Goal: Task Accomplishment & Management: Manage account settings

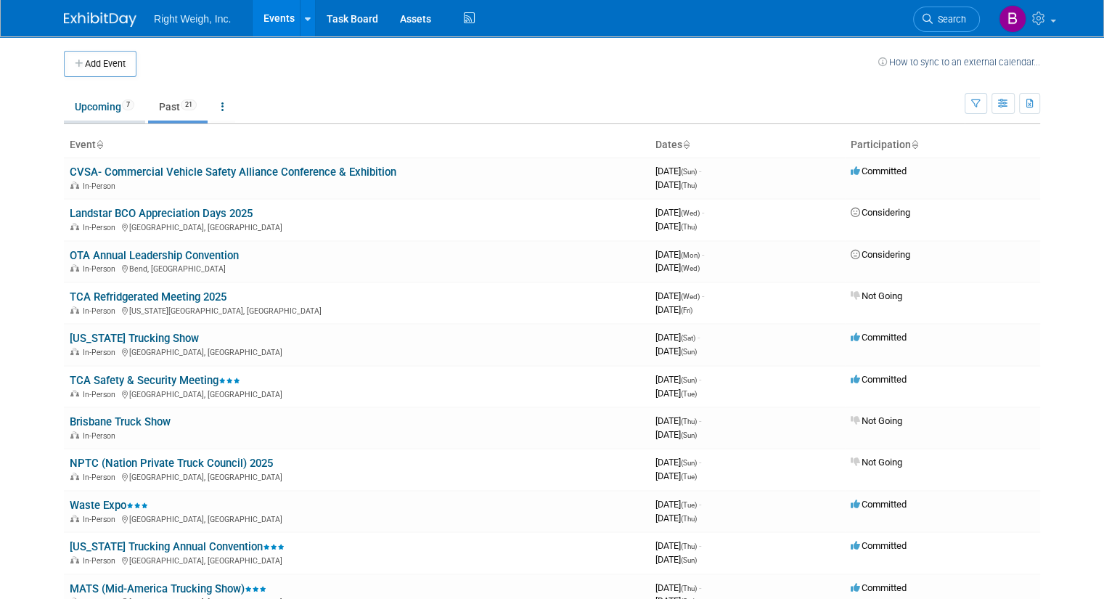
click at [89, 107] on link "Upcoming 7" at bounding box center [104, 107] width 81 height 28
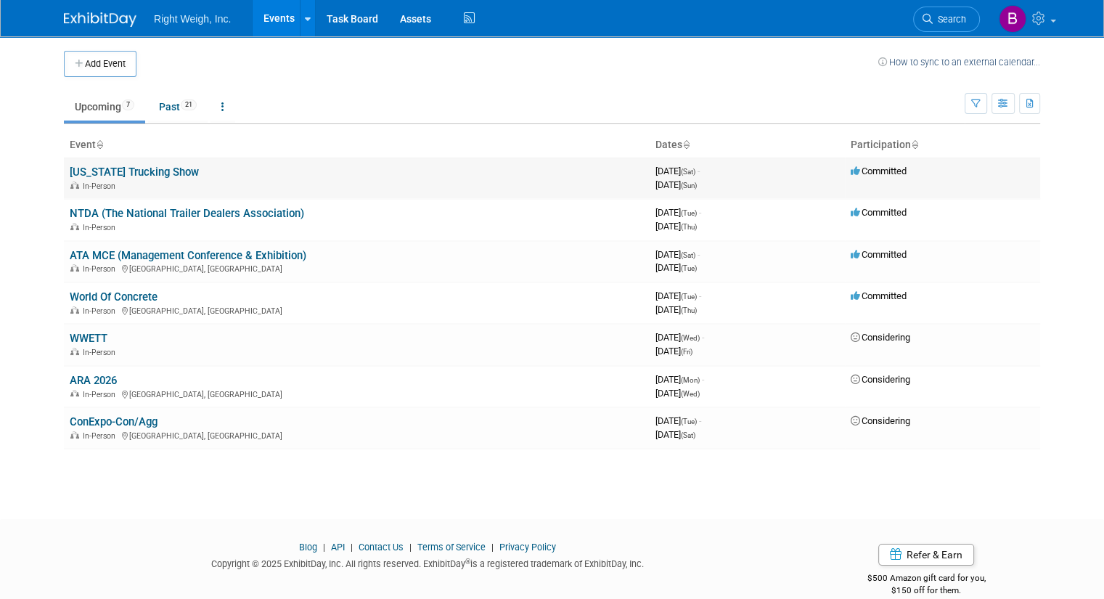
click at [883, 177] on td "Committed" at bounding box center [942, 177] width 195 height 41
click at [252, 188] on div "In-Person" at bounding box center [357, 185] width 574 height 12
click at [175, 175] on link "California Trucking Show" at bounding box center [134, 171] width 129 height 13
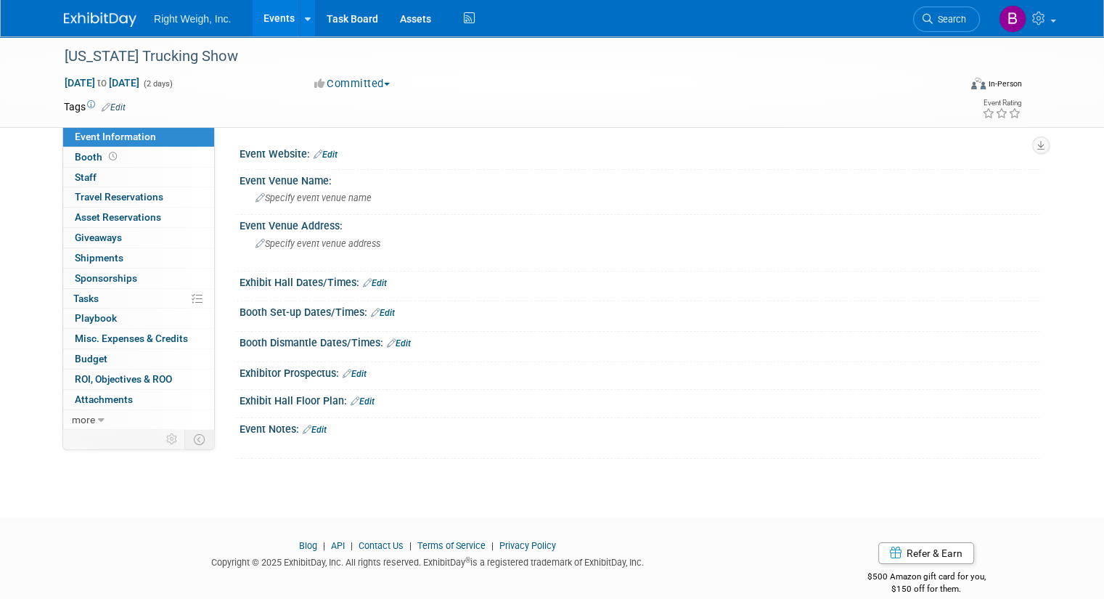
click at [383, 81] on button "Committed" at bounding box center [352, 83] width 86 height 15
click at [340, 155] on link "Not Going" at bounding box center [367, 148] width 115 height 20
click at [255, 12] on link "Events" at bounding box center [278, 18] width 53 height 36
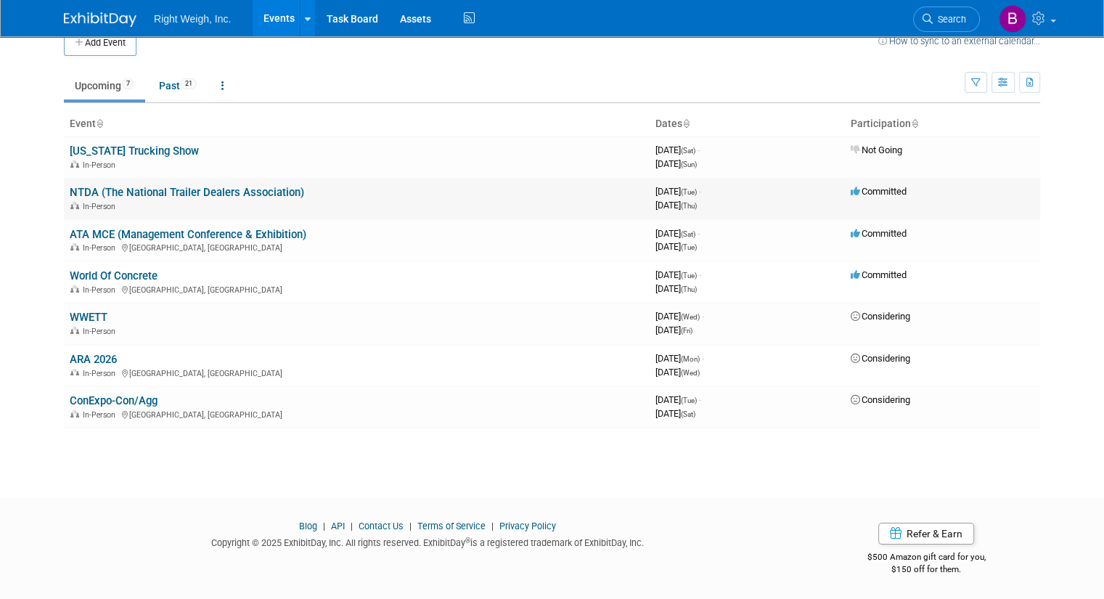
scroll to position [21, 0]
click at [164, 195] on link "NTDA (The National Trailer Dealers Association)" at bounding box center [187, 192] width 234 height 13
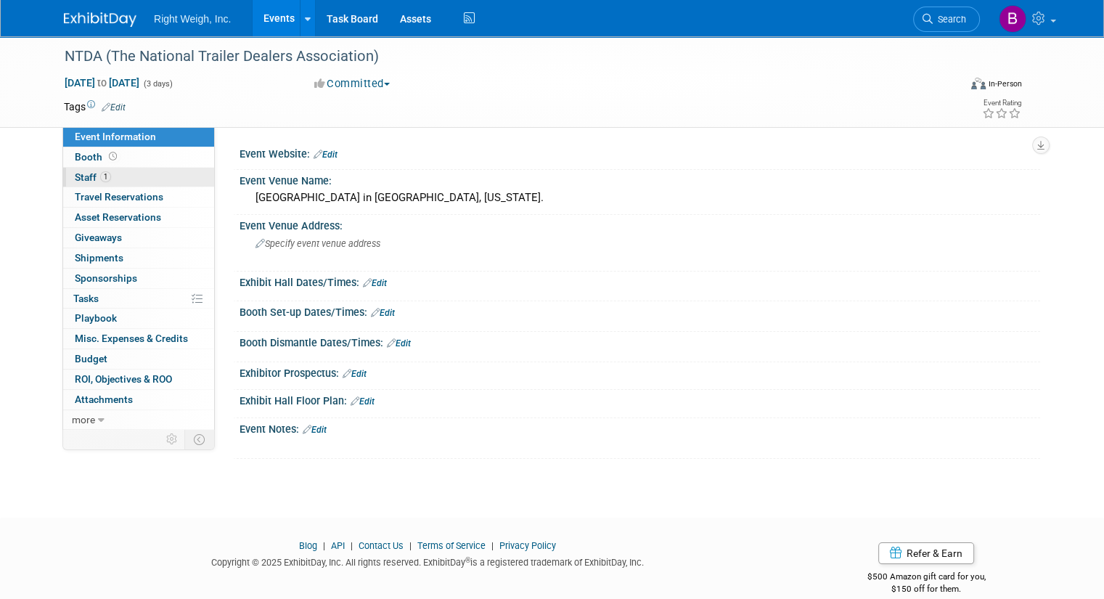
click at [120, 176] on link "1 Staff 1" at bounding box center [138, 178] width 151 height 20
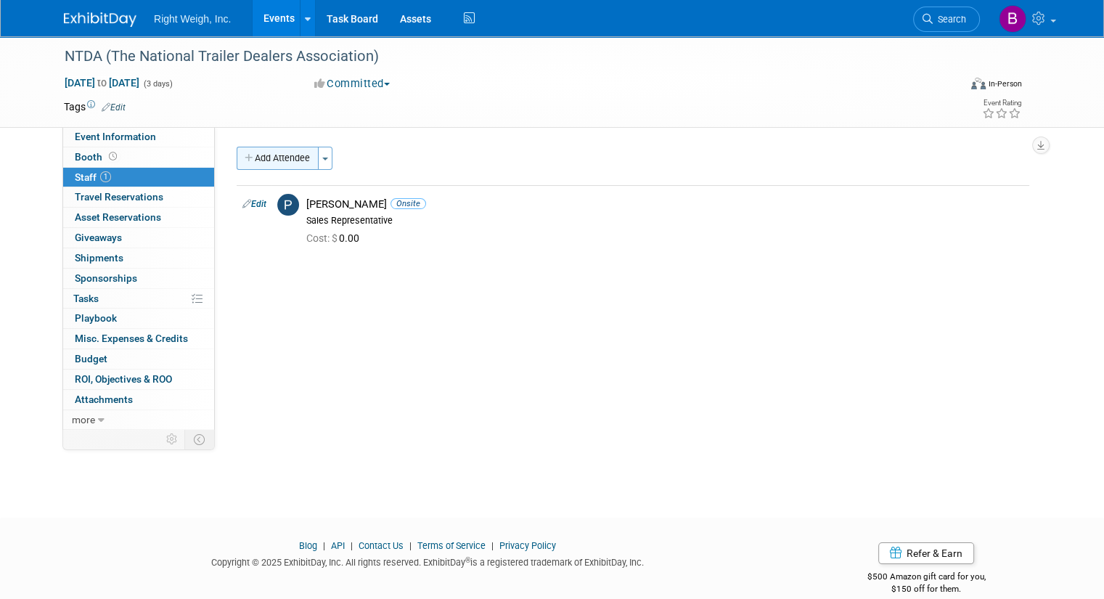
click at [266, 149] on button "Add Attendee" at bounding box center [278, 158] width 82 height 23
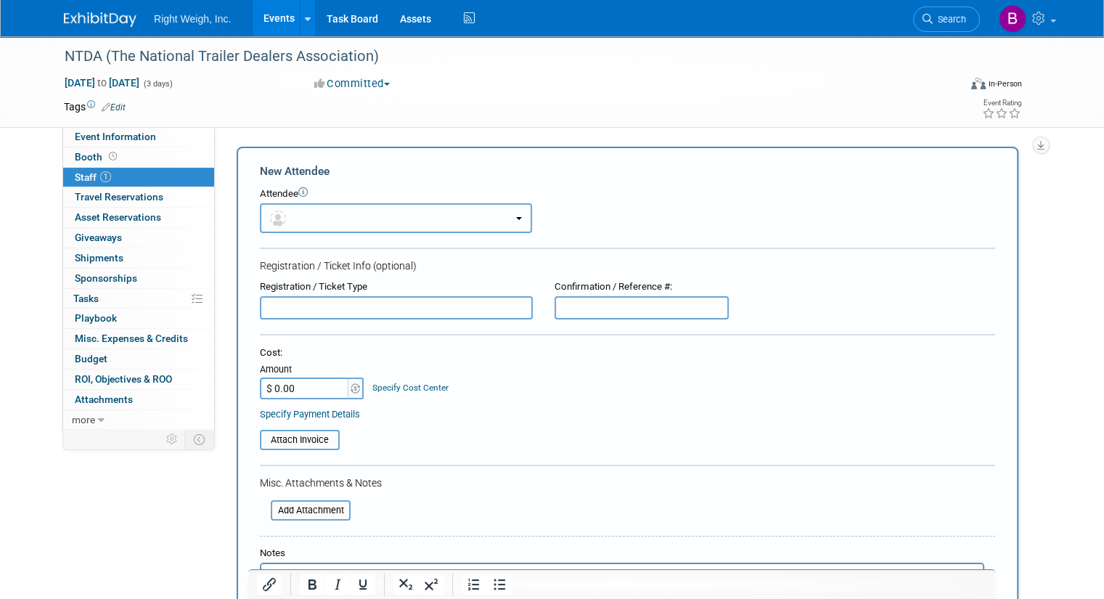
click at [280, 211] on button "button" at bounding box center [396, 218] width 272 height 30
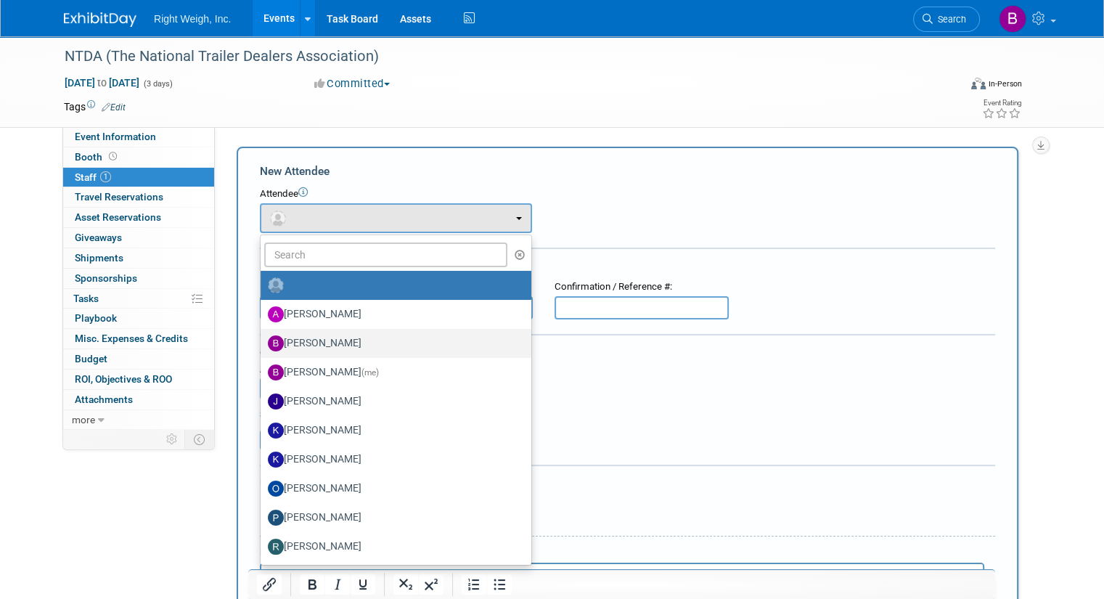
click at [290, 350] on label "Billy Vines" at bounding box center [392, 343] width 249 height 23
click at [263, 346] on input "Billy Vines" at bounding box center [257, 341] width 9 height 9
select select "aa668471-24e9-4fd3-8314-49d0224a24fd"
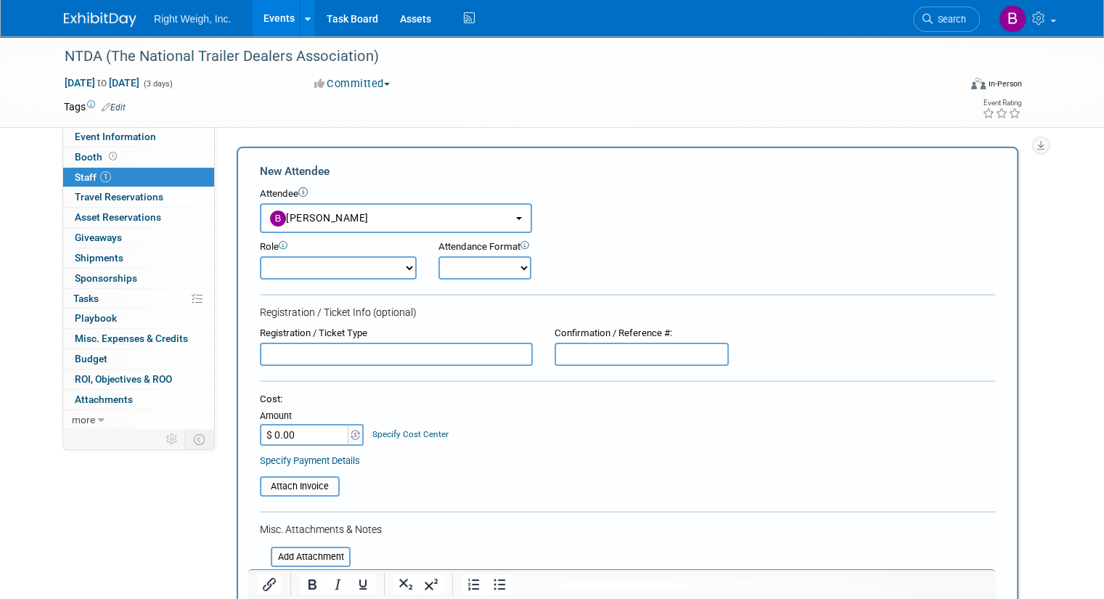
click at [354, 271] on select "Demonstrator Host Planner Presenter Sales Representative Set-up/Dismantle Crew …" at bounding box center [338, 267] width 157 height 23
select select "4"
click at [260, 256] on select "Demonstrator Host Planner Presenter Sales Representative Set-up/Dismantle Crew …" at bounding box center [338, 267] width 157 height 23
click at [466, 269] on select "Onsite Remote" at bounding box center [484, 267] width 93 height 23
select select "1"
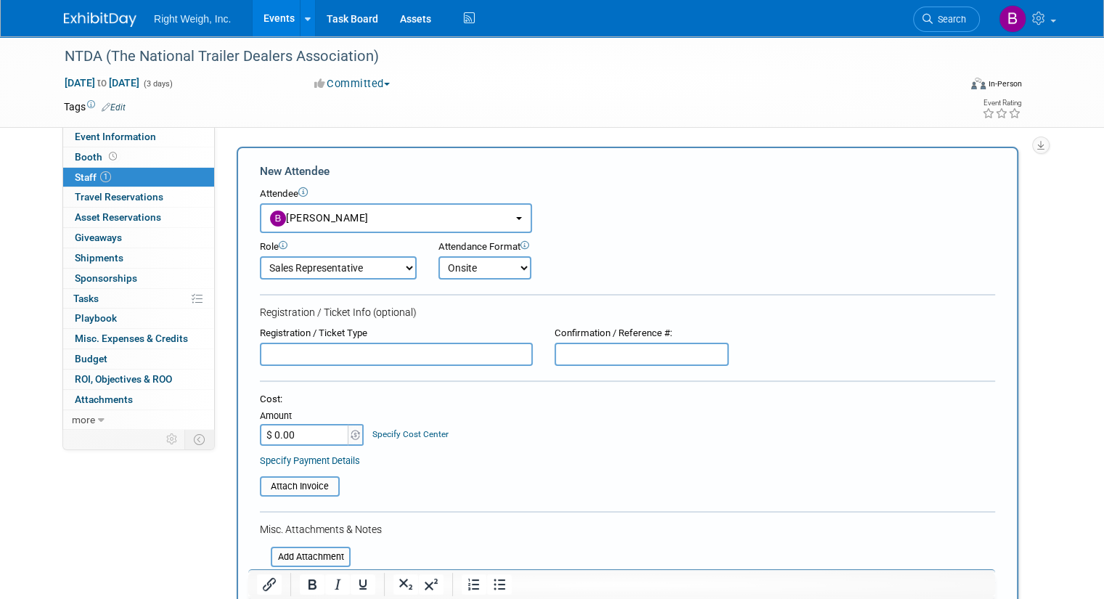
click at [438, 256] on select "Onsite Remote" at bounding box center [484, 267] width 93 height 23
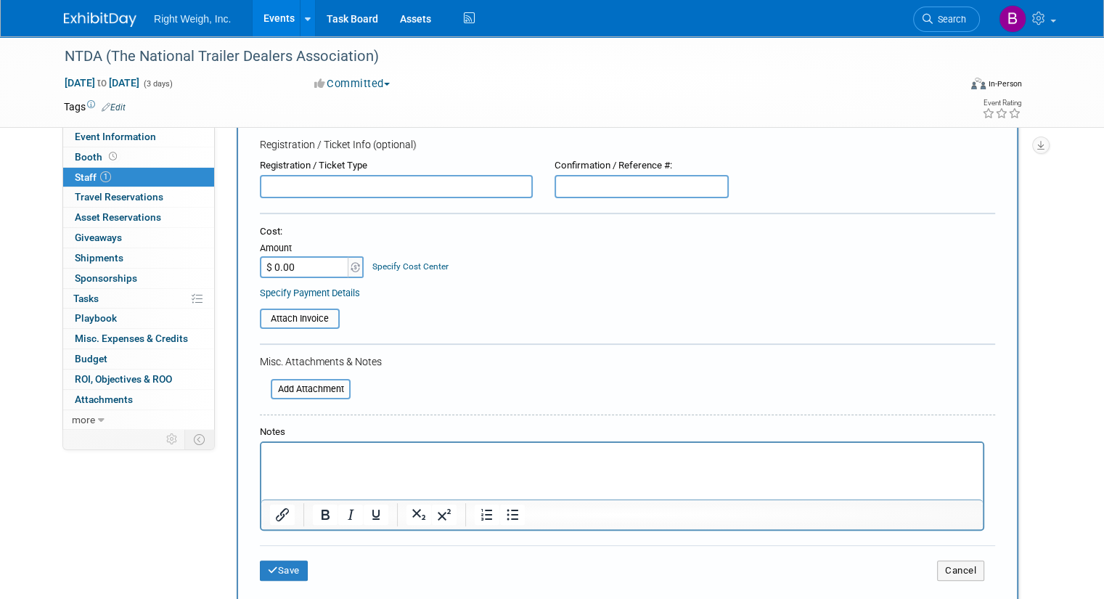
scroll to position [167, 0]
click at [270, 570] on button "Save" at bounding box center [284, 571] width 48 height 20
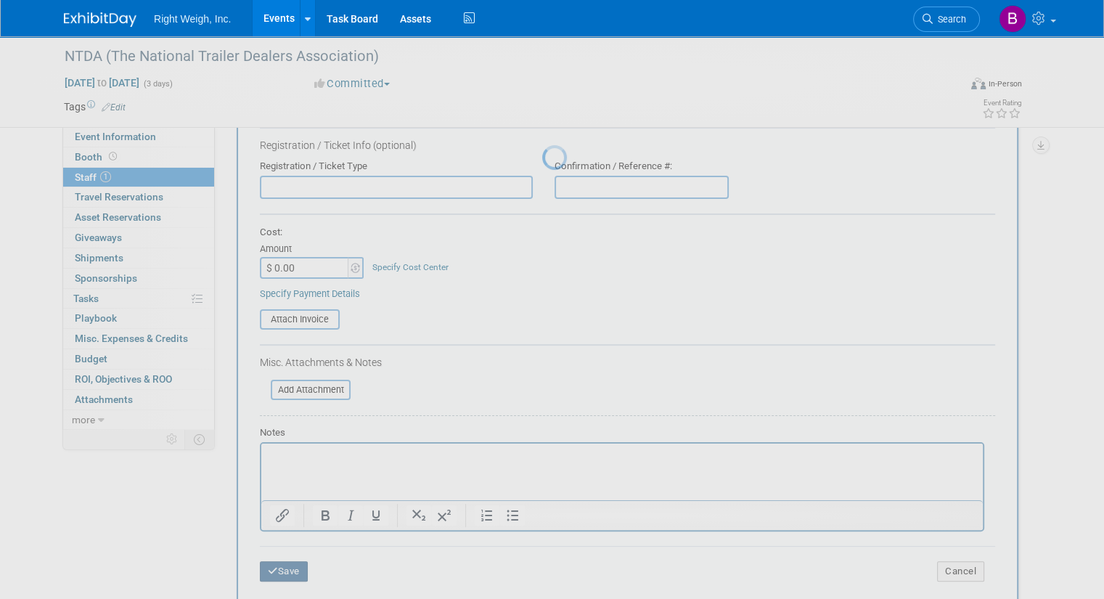
scroll to position [20, 0]
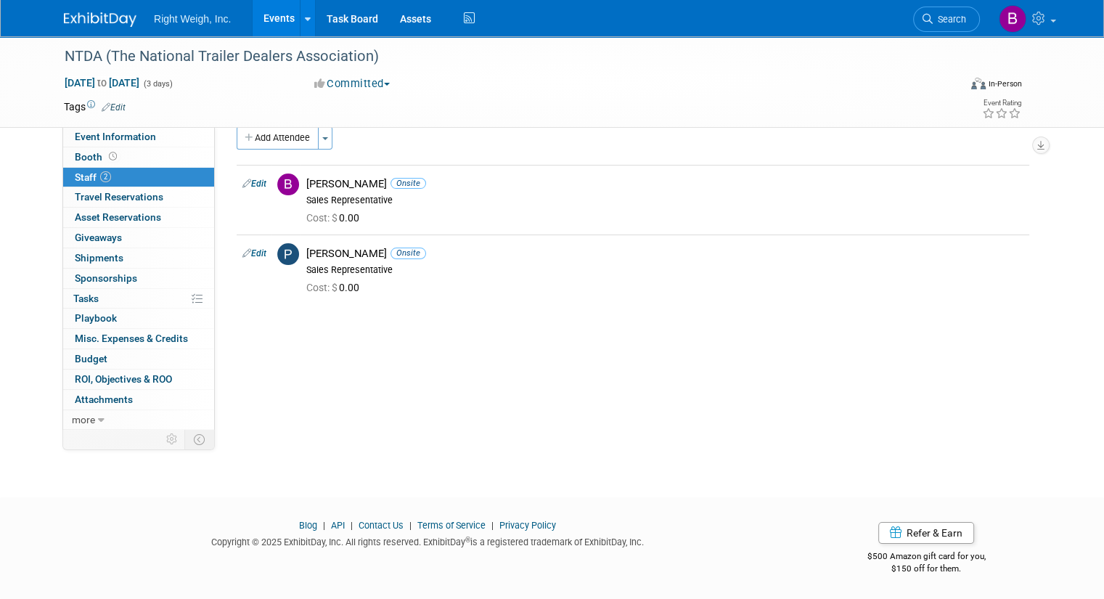
click at [252, 9] on link "Events" at bounding box center [278, 18] width 53 height 36
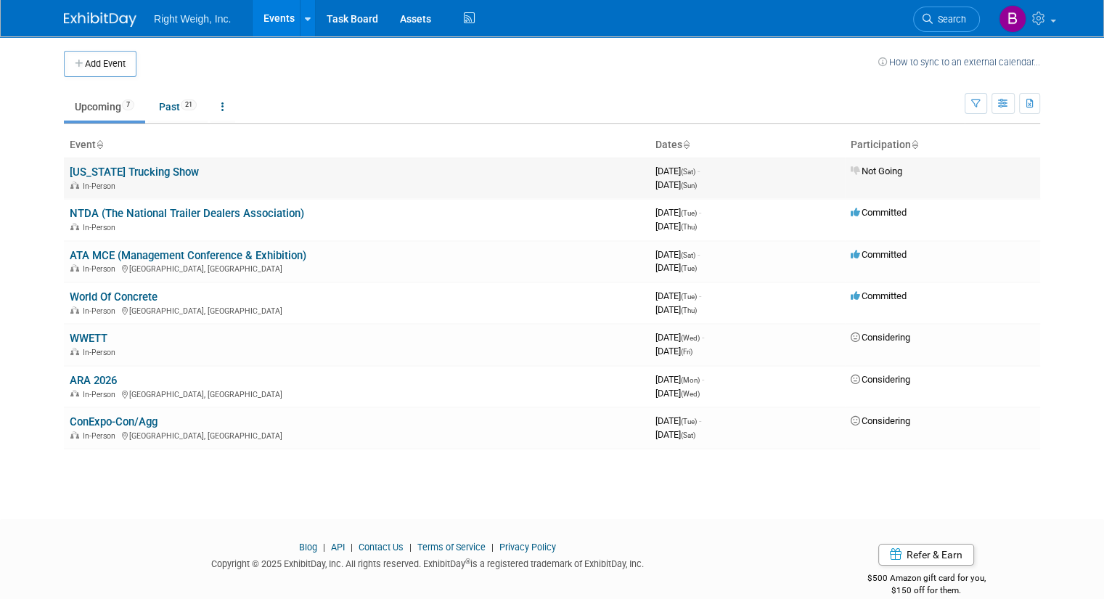
scroll to position [21, 0]
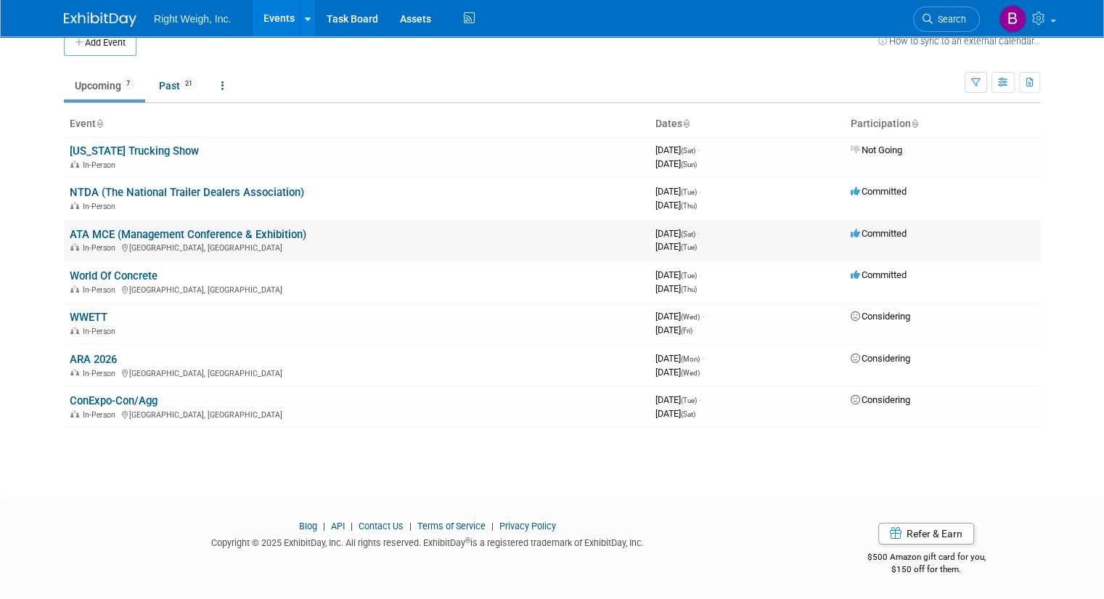
click at [171, 236] on link "ATA MCE (Management Conference & Exhibition)" at bounding box center [188, 234] width 237 height 13
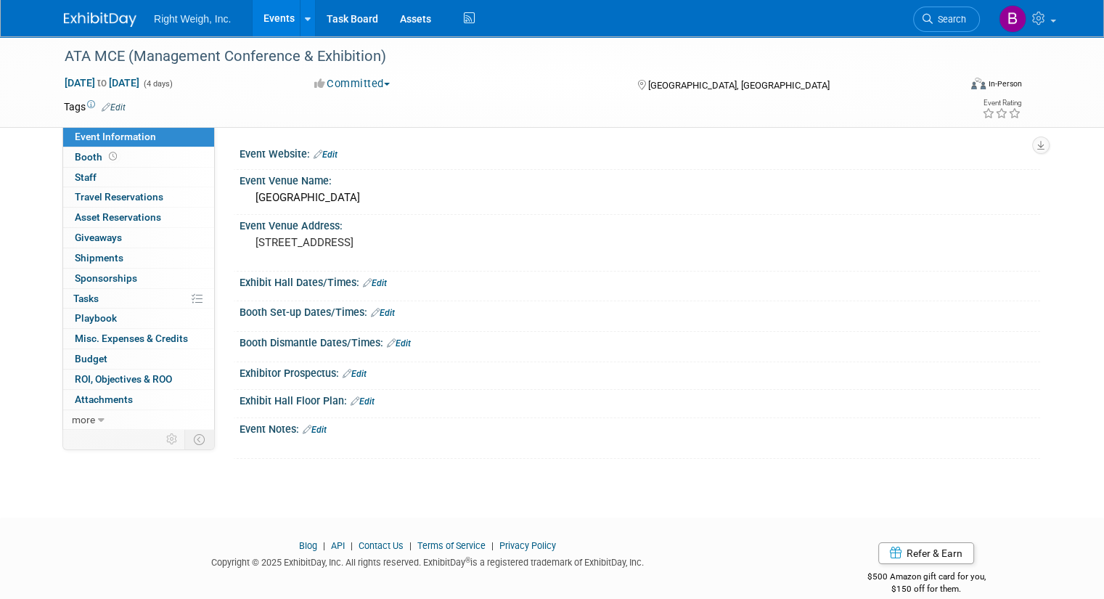
click at [356, 82] on button "Committed" at bounding box center [352, 83] width 86 height 15
click at [342, 141] on link "Not Going" at bounding box center [367, 148] width 115 height 20
click at [71, 21] on img at bounding box center [100, 19] width 73 height 15
